Goal: Find specific page/section

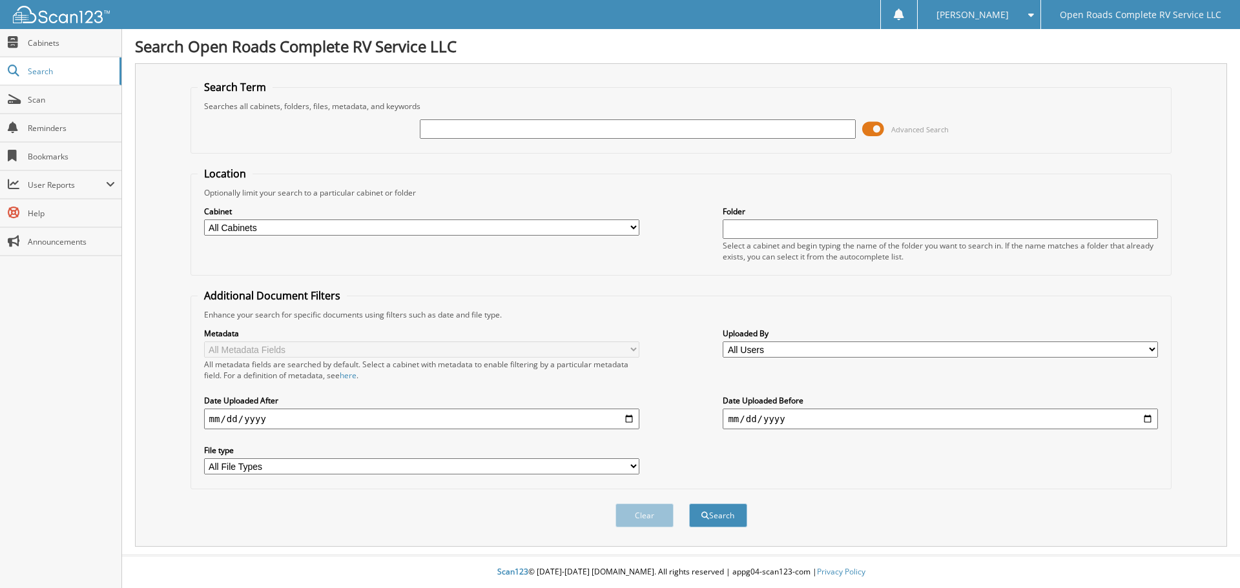
click at [605, 130] on input "text" at bounding box center [637, 128] width 435 height 19
type input "mccrill"
click at [689, 504] on button "Search" at bounding box center [718, 516] width 58 height 24
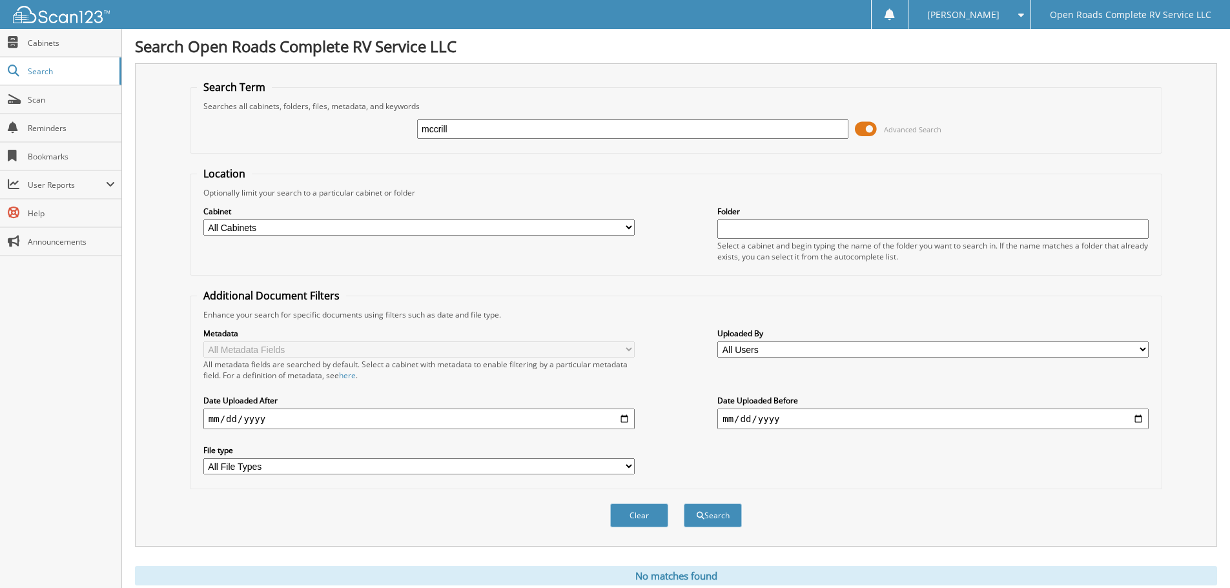
click at [446, 125] on input "mccrill" at bounding box center [632, 128] width 431 height 19
drag, startPoint x: 446, startPoint y: 125, endPoint x: 456, endPoint y: 130, distance: 11.3
click at [447, 125] on input "mccrill" at bounding box center [632, 128] width 431 height 19
click at [459, 132] on input "mccrill" at bounding box center [632, 128] width 431 height 19
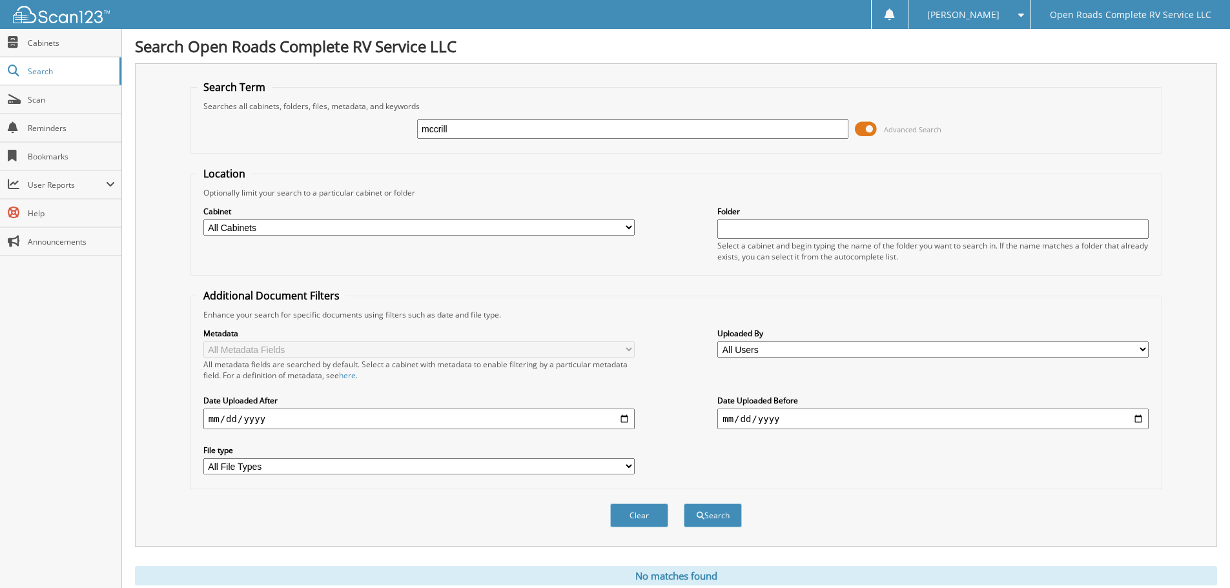
click at [459, 132] on input "mccrill" at bounding box center [632, 128] width 431 height 19
paste input "MCCRILL"
type input "MCCRILL"
click at [684, 504] on button "Search" at bounding box center [713, 516] width 58 height 24
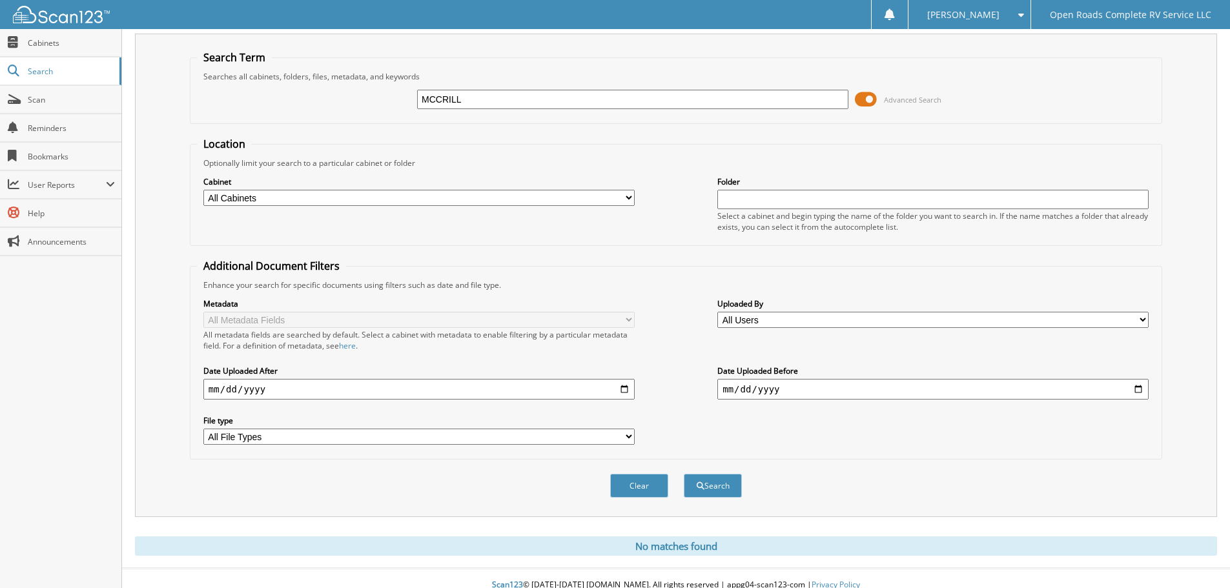
scroll to position [43, 0]
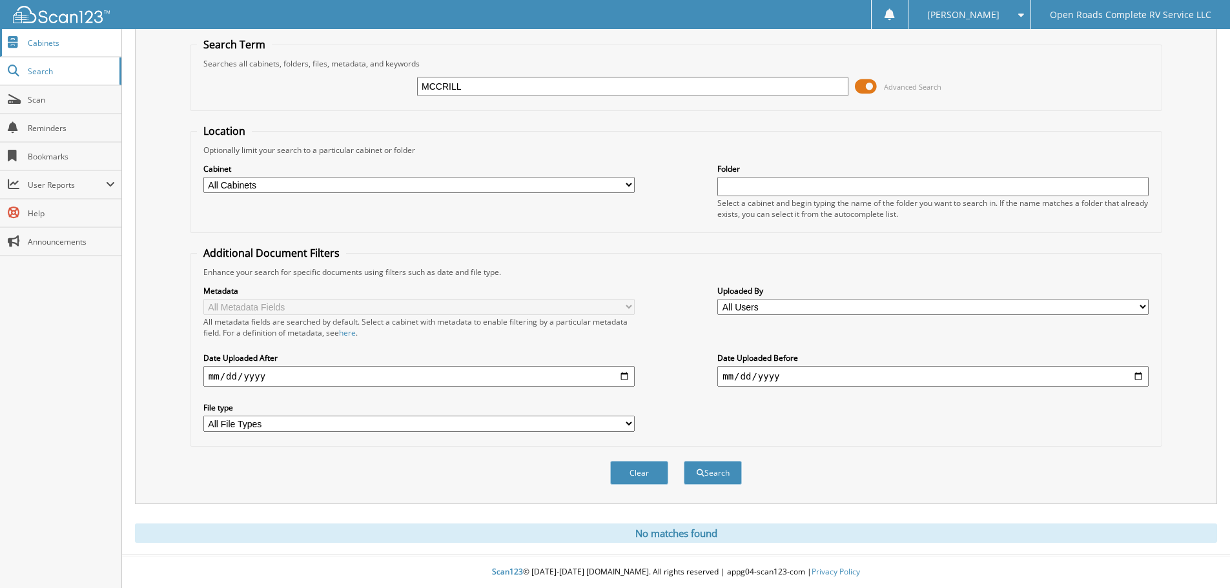
click at [53, 48] on link "Cabinets" at bounding box center [60, 43] width 121 height 28
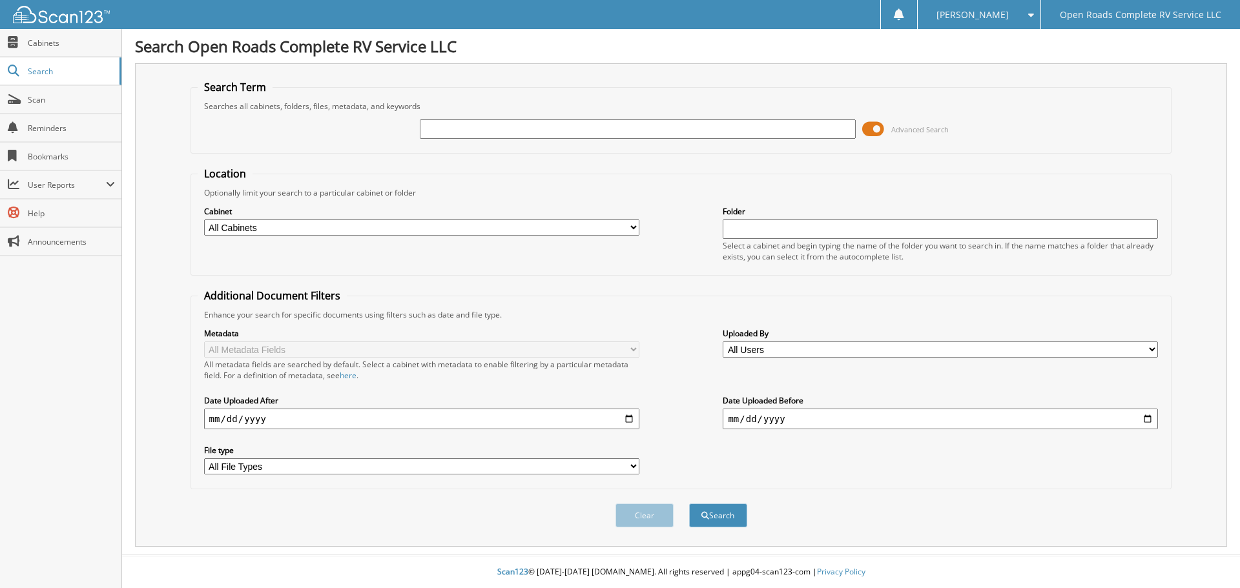
click at [473, 130] on input "text" at bounding box center [637, 128] width 435 height 19
type input "A6281AA"
click at [689, 504] on button "Search" at bounding box center [718, 516] width 58 height 24
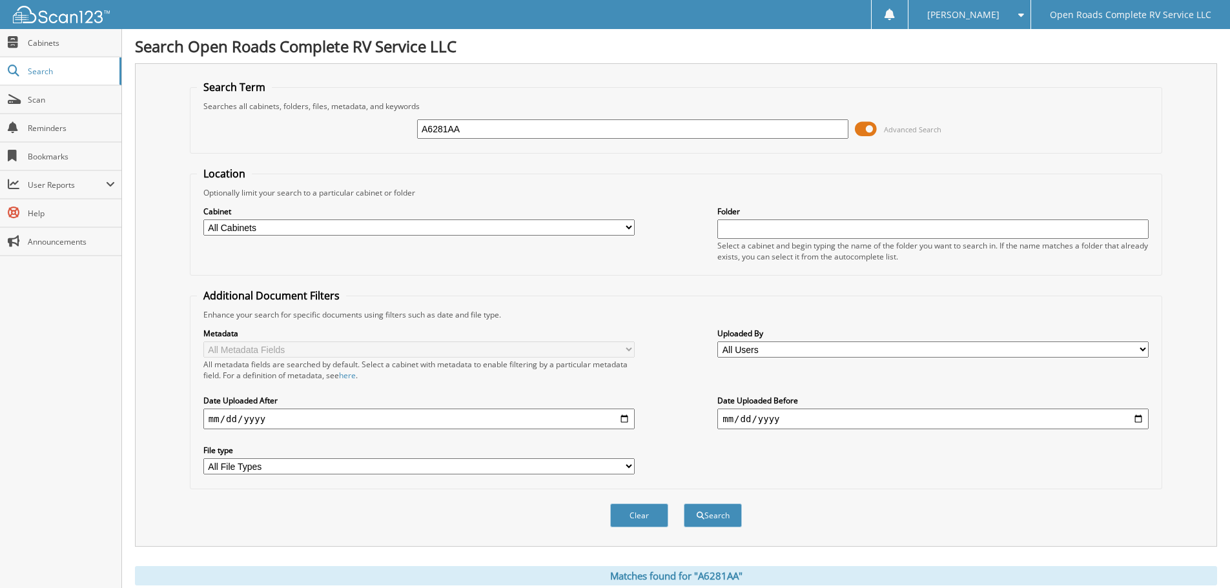
click at [458, 129] on input "A6281AA" at bounding box center [632, 128] width 431 height 19
paste input "C1098"
type input "AC1098A"
click at [684, 504] on button "Search" at bounding box center [713, 516] width 58 height 24
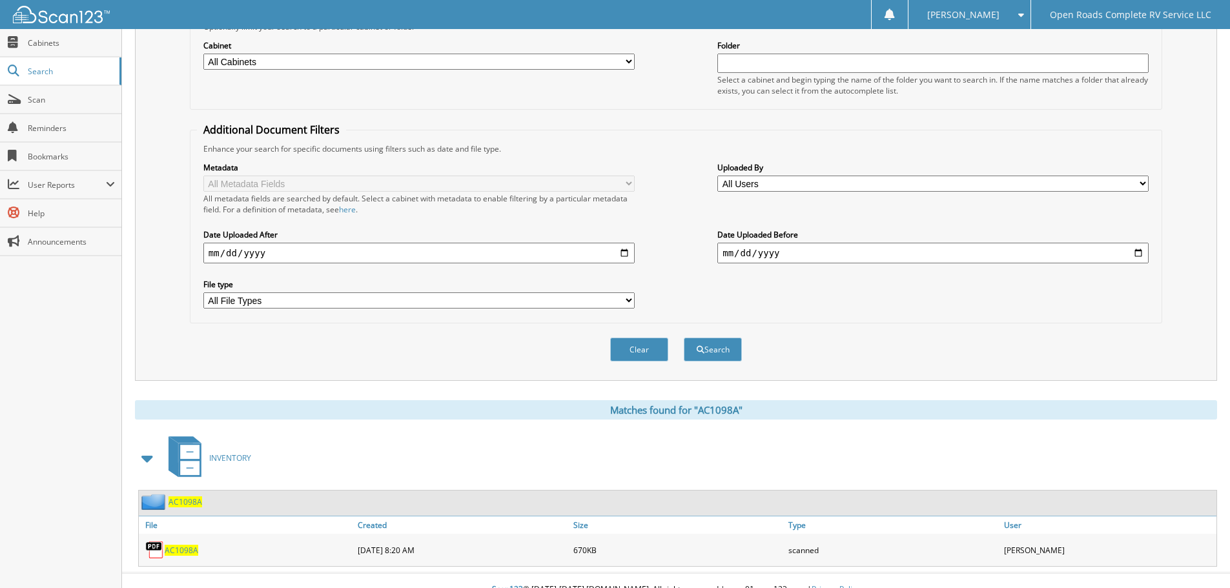
scroll to position [184, 0]
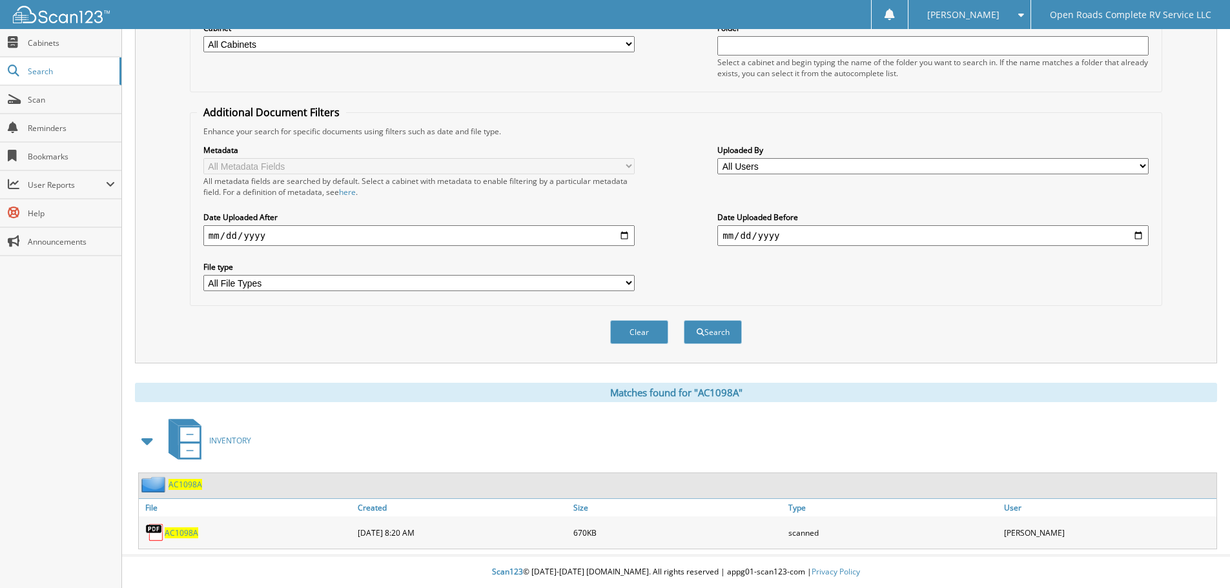
click at [174, 534] on div "File Created Size Type User 670KB" at bounding box center [678, 523] width 1078 height 50
click at [176, 537] on span "AC1098A" at bounding box center [182, 533] width 34 height 11
click at [181, 535] on span "AC1098A" at bounding box center [182, 533] width 34 height 11
